Goal: Transaction & Acquisition: Purchase product/service

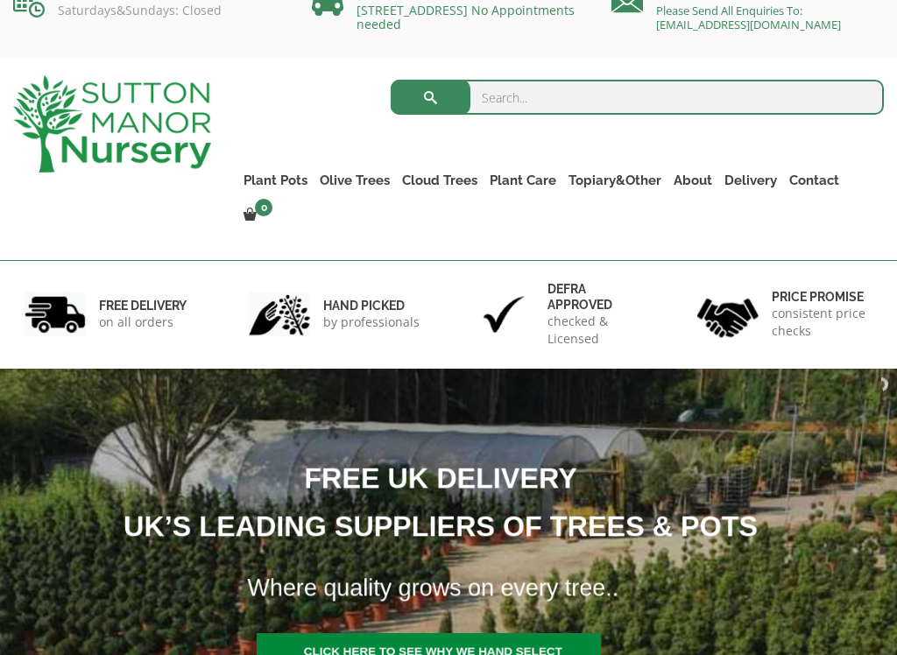
scroll to position [31, 0]
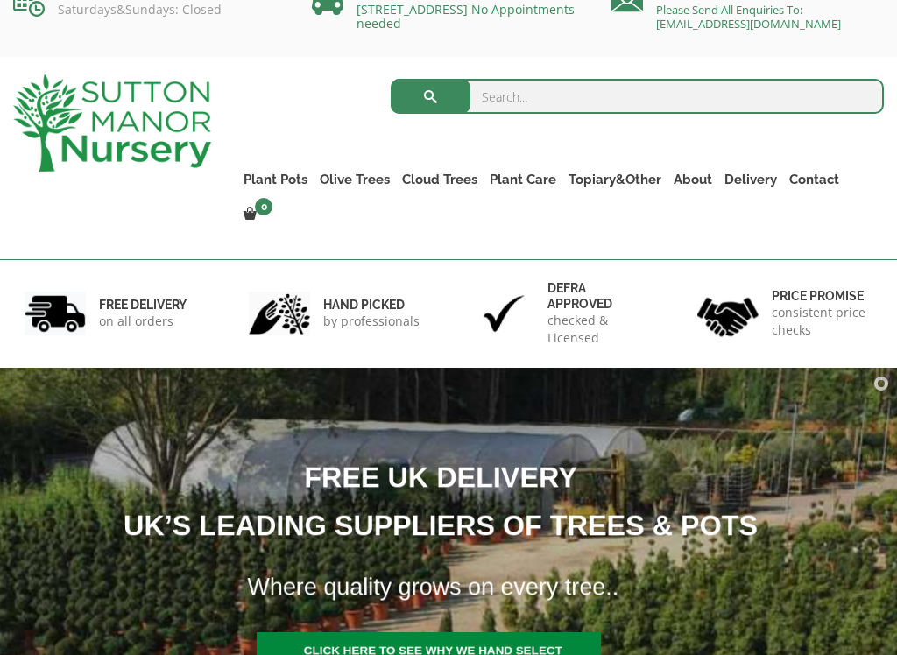
click at [0, 0] on link "The Mediterranean Pots" at bounding box center [0, 0] width 0 height 0
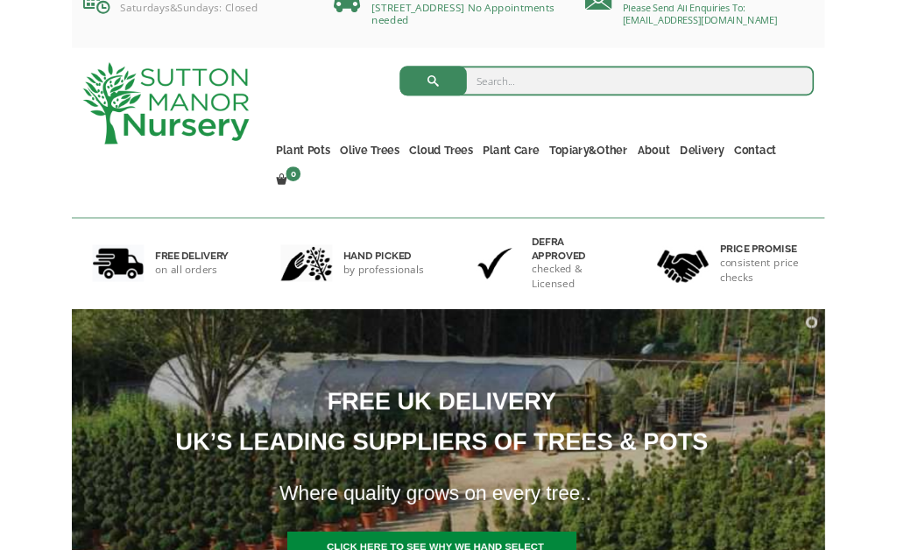
scroll to position [87, 0]
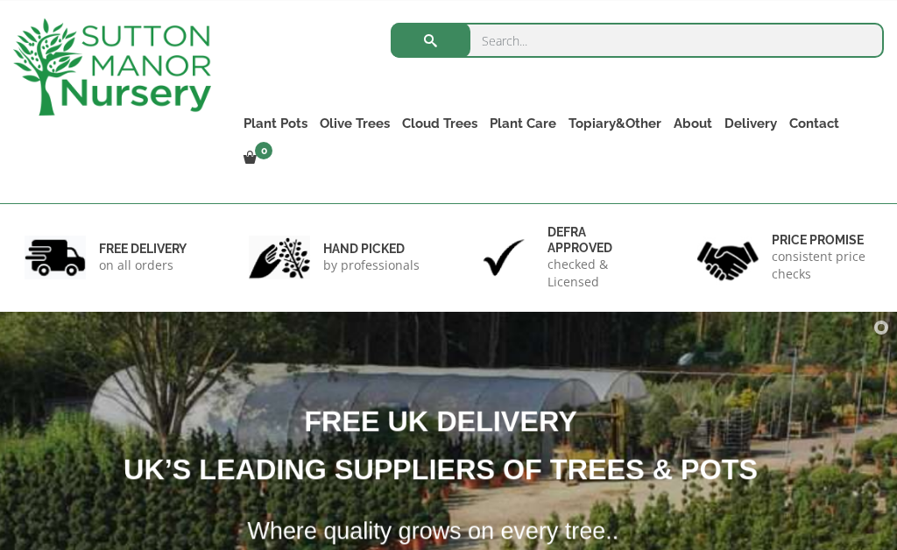
click at [0, 0] on link "The Sicilian Pots" at bounding box center [0, 0] width 0 height 0
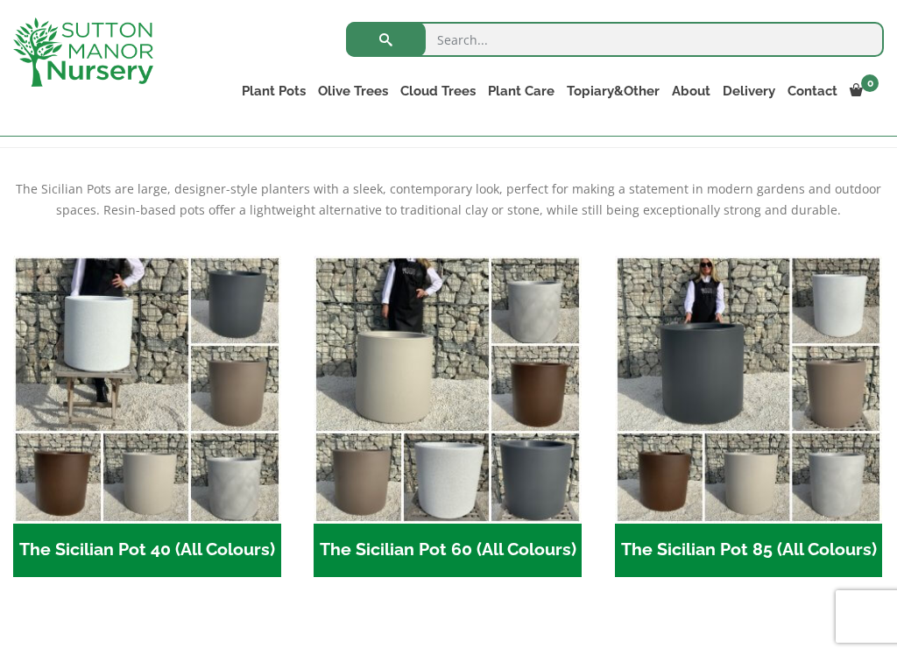
scroll to position [355, 0]
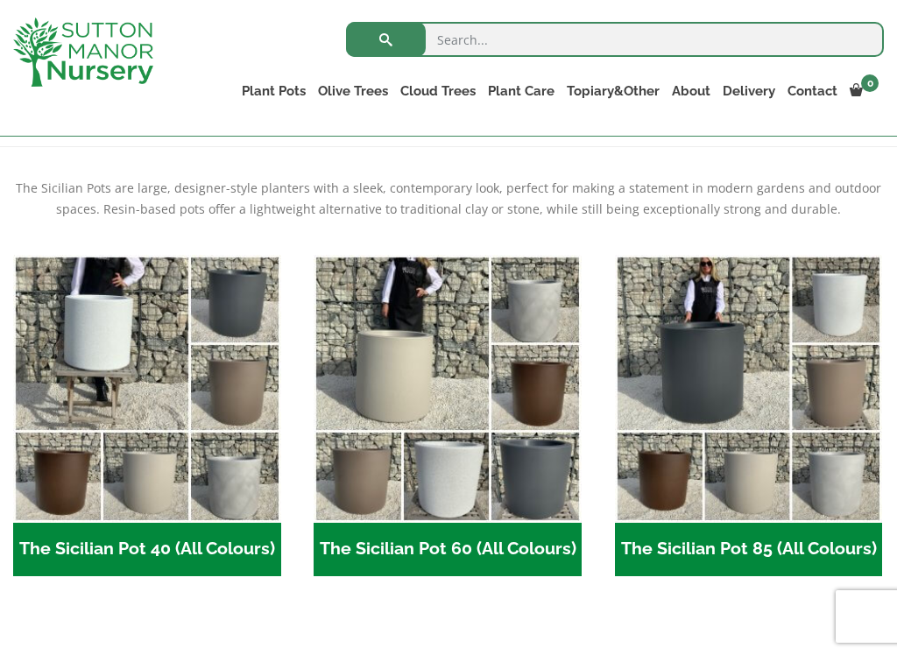
click at [0, 0] on link "The San Marino Pots" at bounding box center [0, 0] width 0 height 0
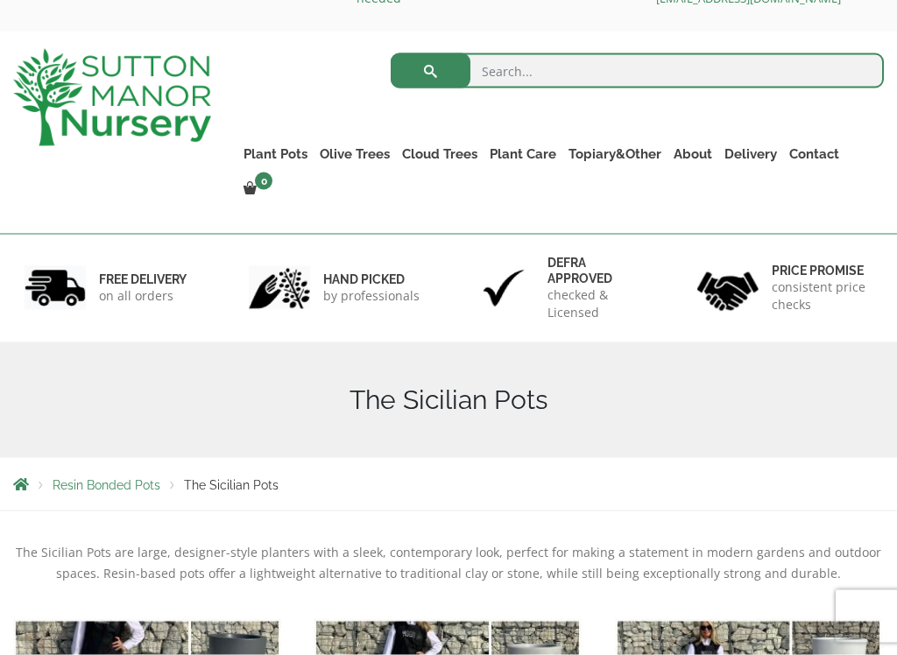
scroll to position [57, 0]
click at [0, 0] on link "Acers" at bounding box center [0, 0] width 0 height 0
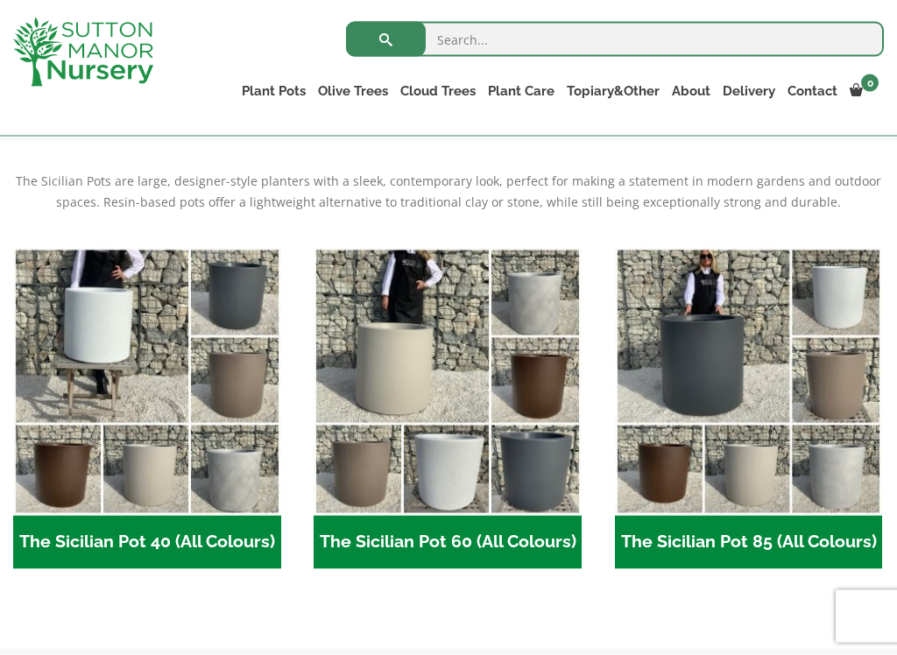
scroll to position [365, 0]
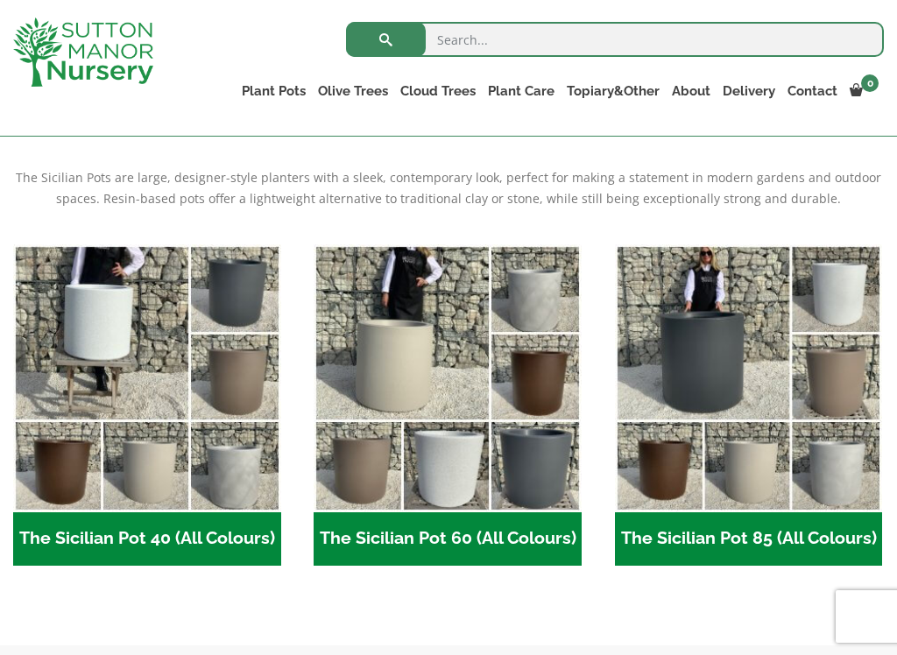
click at [465, 437] on img "Visit product category The Sicilian Pot 60 (All Colours)" at bounding box center [447, 378] width 268 height 268
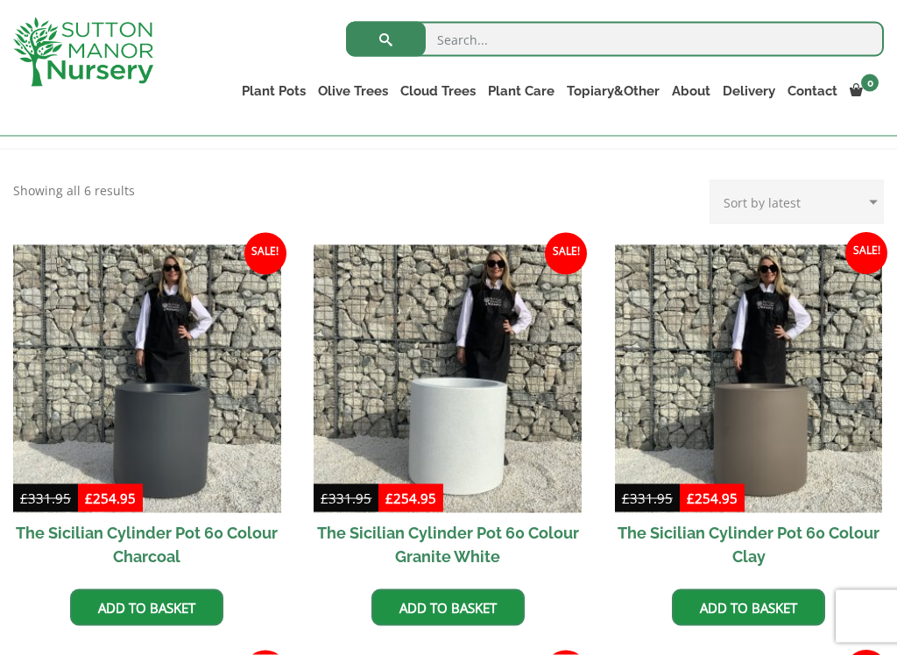
scroll to position [355, 0]
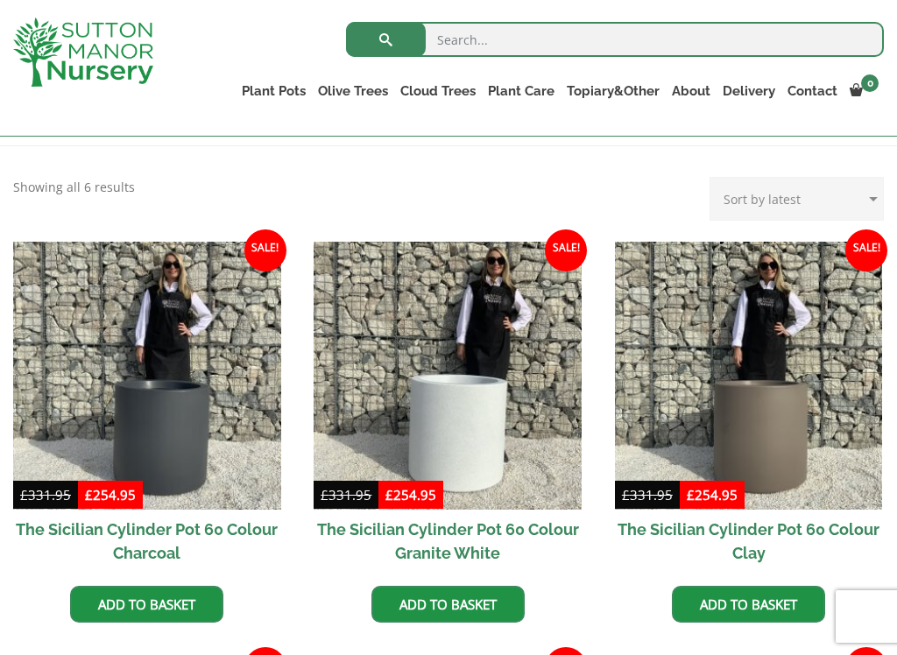
click at [206, 523] on h2 "The Sicilian Cylinder Pot 60 Colour Charcoal" at bounding box center [147, 541] width 268 height 63
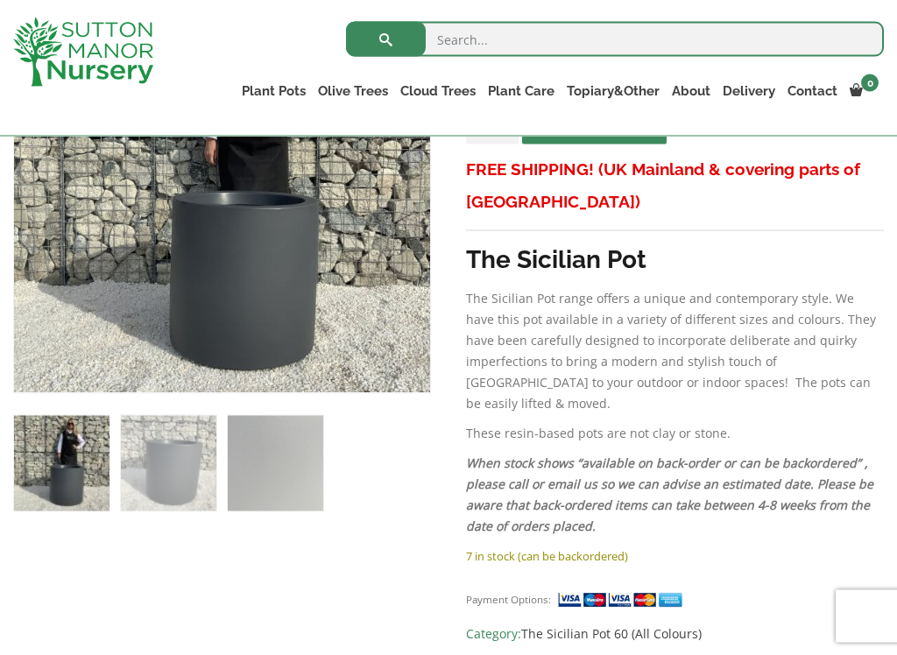
scroll to position [442, 0]
click at [348, 322] on img at bounding box center [452, 414] width 876 height 876
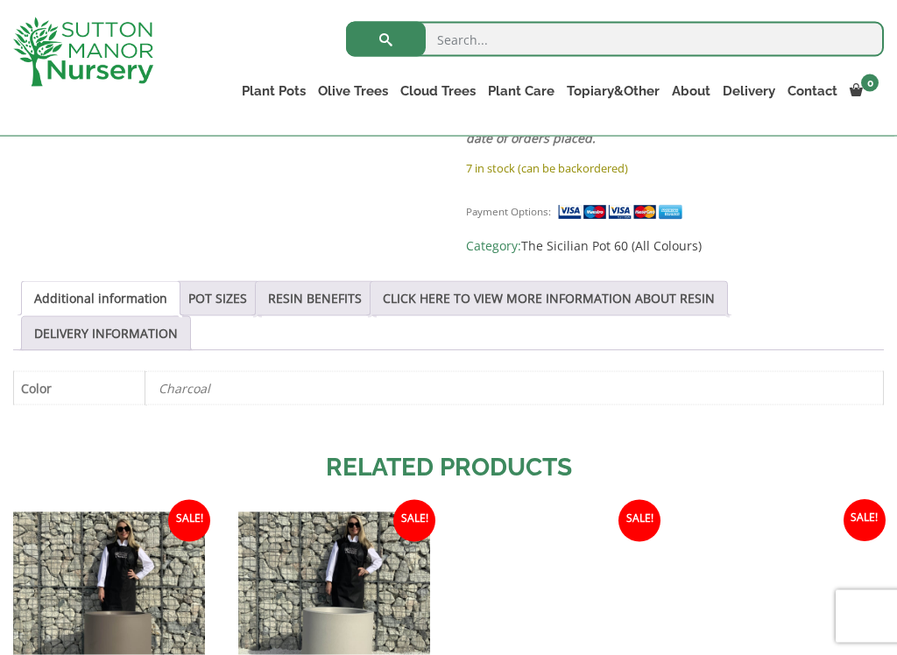
scroll to position [833, 0]
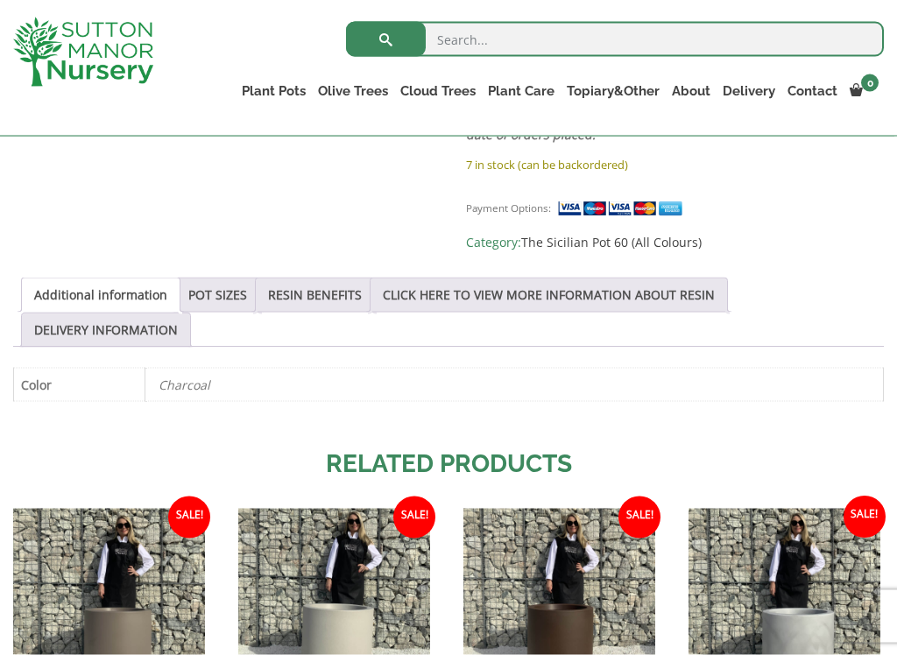
click at [232, 278] on link "POT SIZES" at bounding box center [217, 294] width 59 height 33
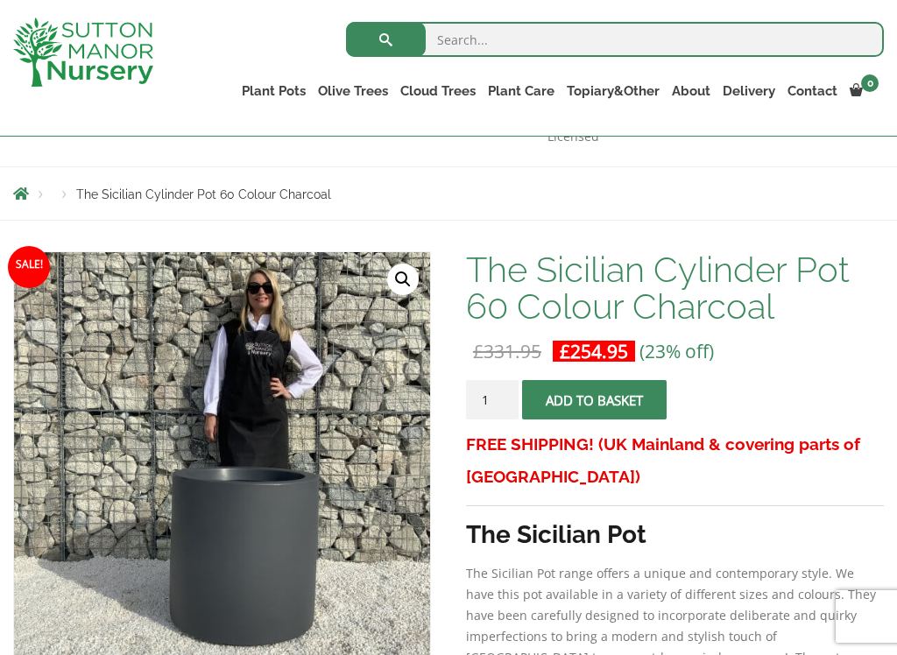
scroll to position [166, 0]
